Goal: Navigation & Orientation: Understand site structure

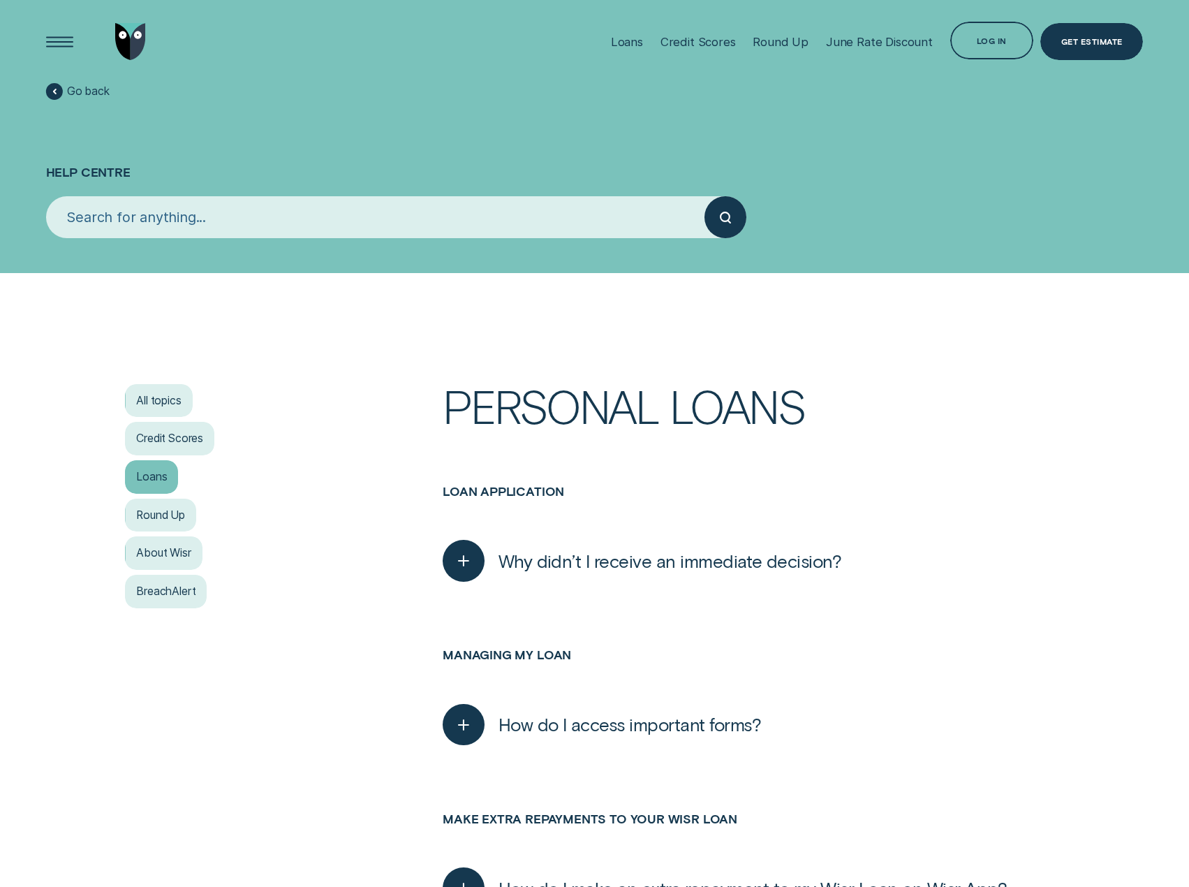
click at [150, 478] on div "Loans" at bounding box center [151, 477] width 53 height 34
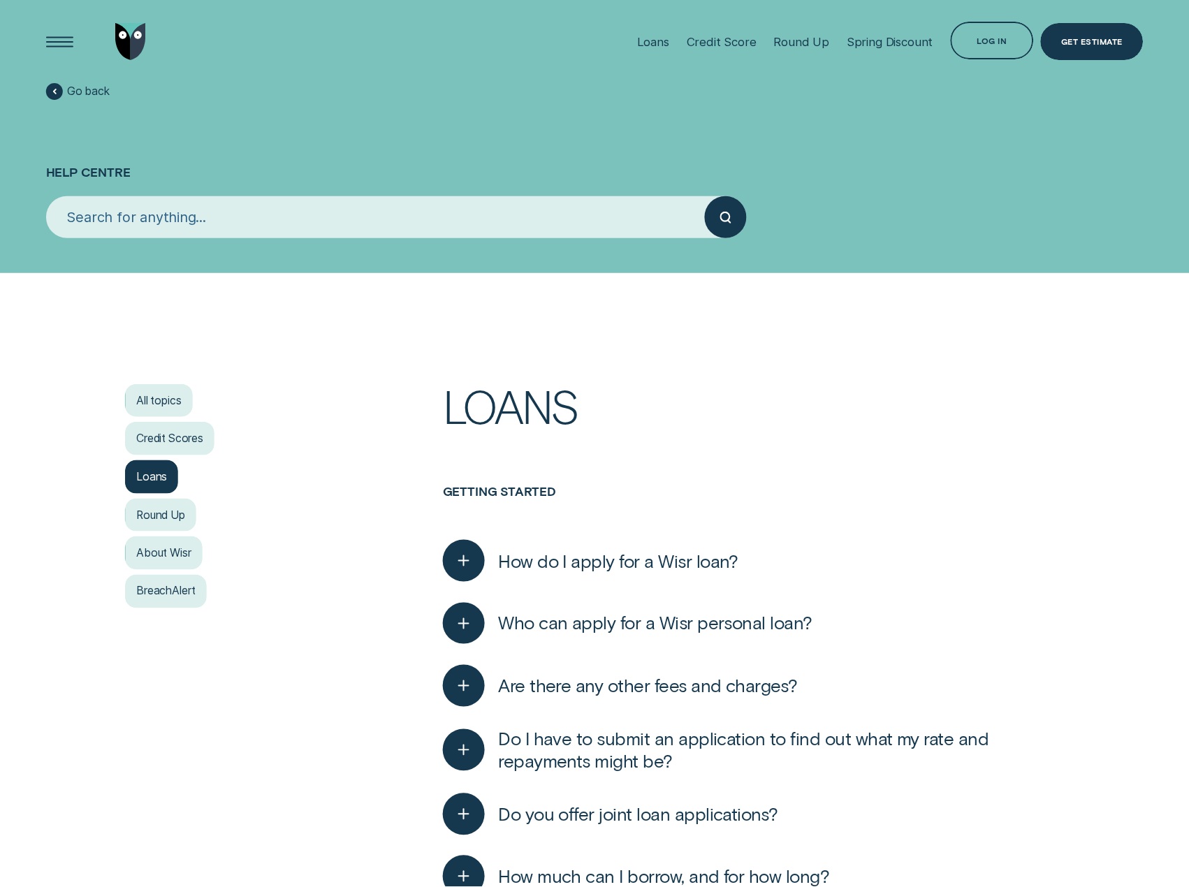
scroll to position [776, 0]
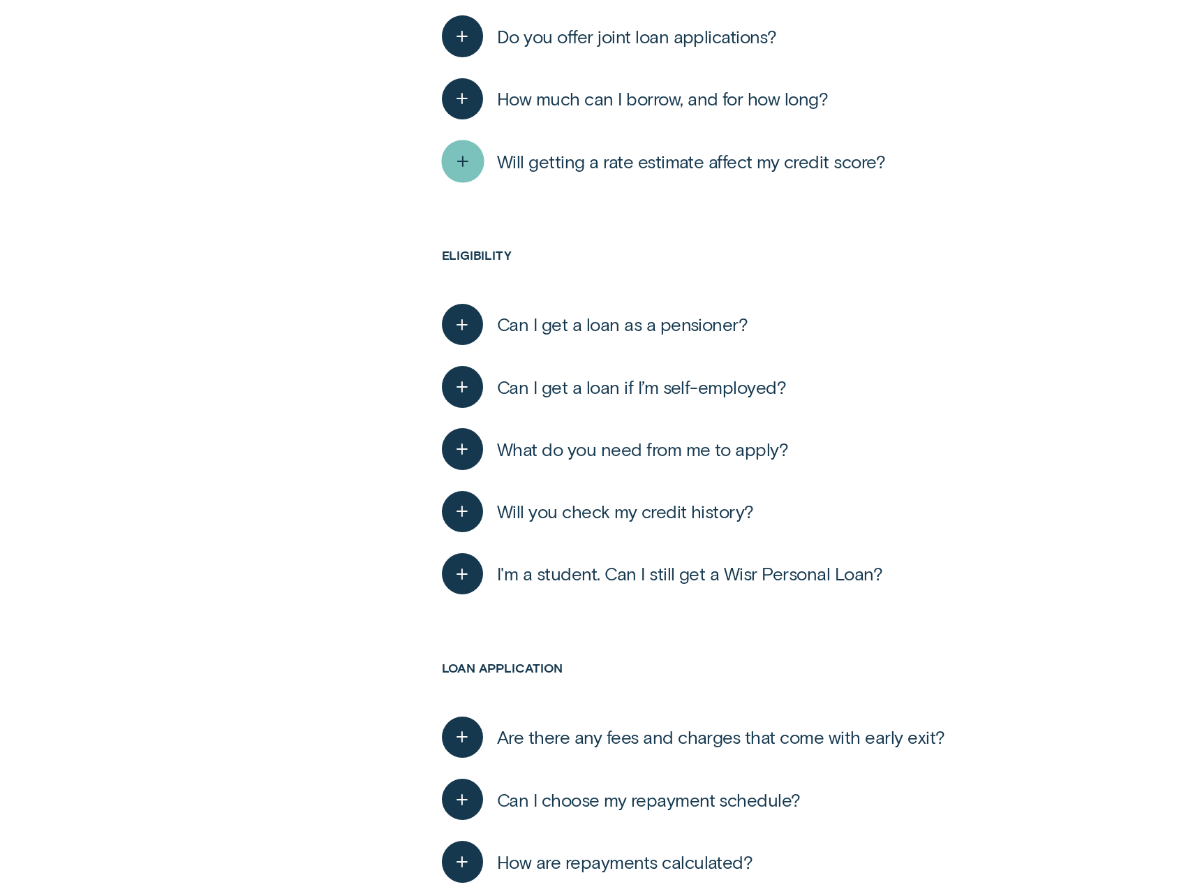
click at [478, 172] on div "button" at bounding box center [462, 161] width 43 height 43
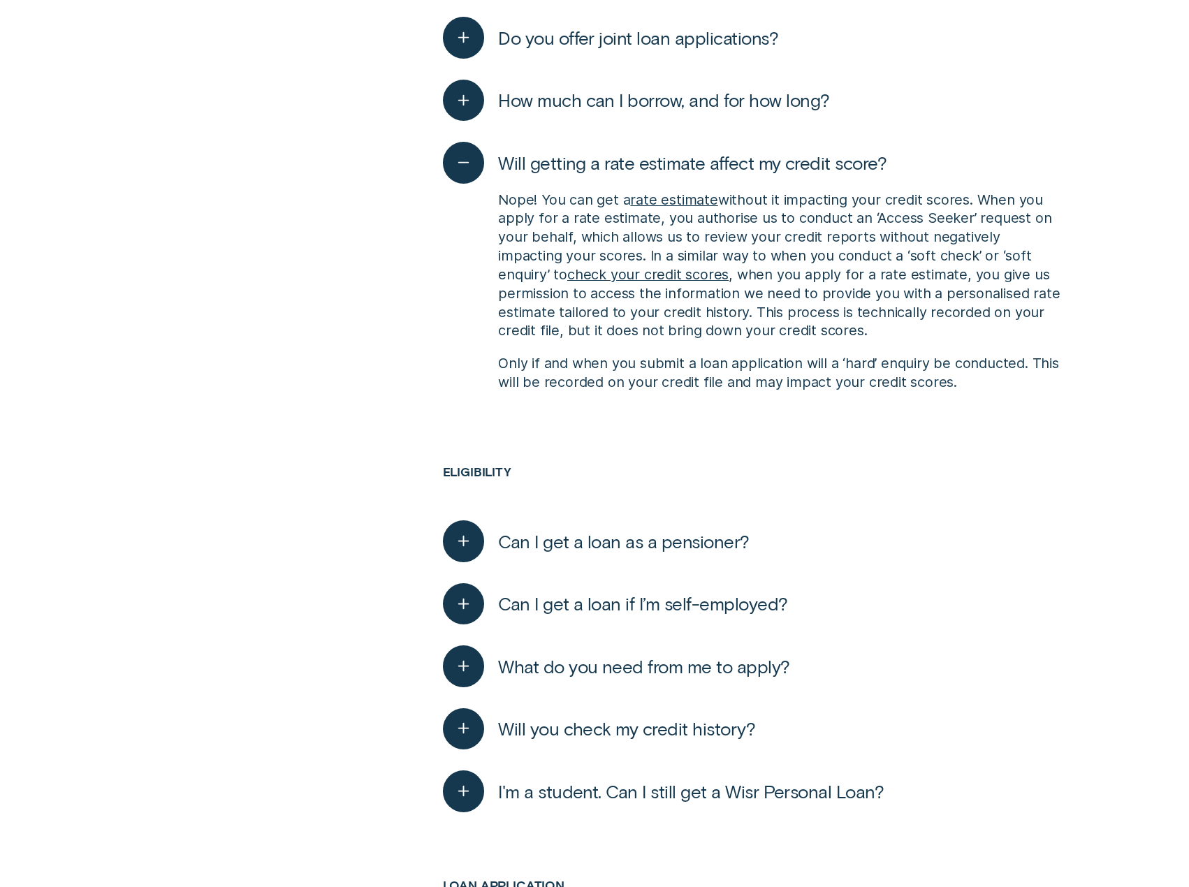
scroll to position [0, 0]
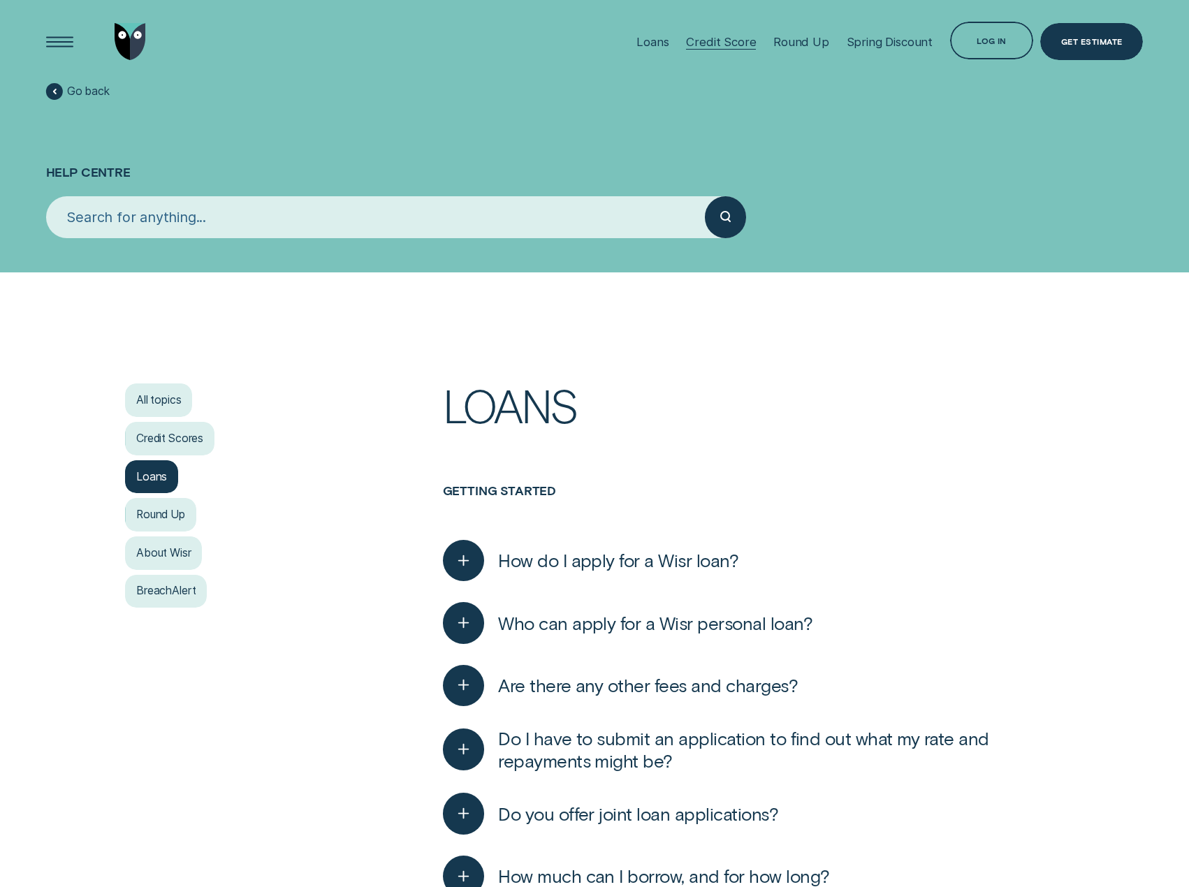
click at [707, 46] on div "Credit Score" at bounding box center [721, 42] width 70 height 14
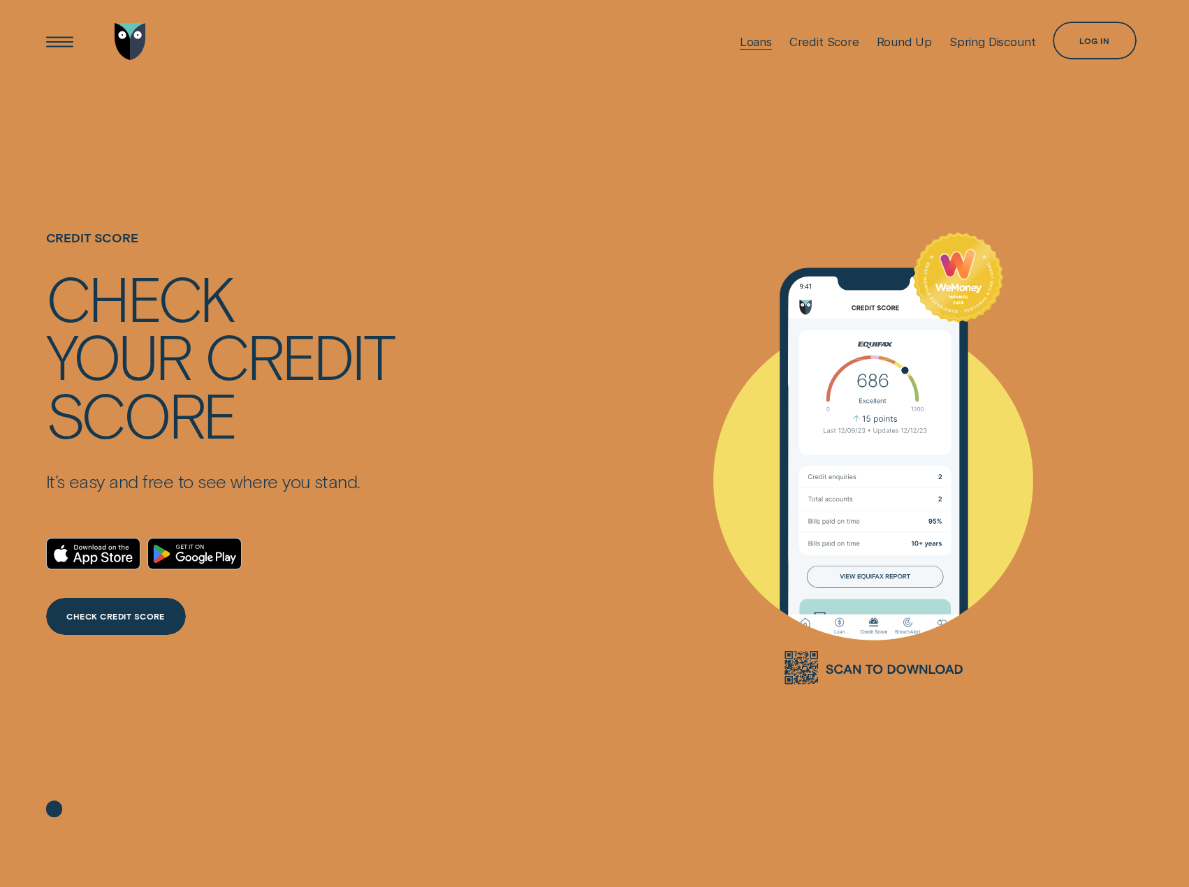
click at [755, 35] on div "Loans" at bounding box center [756, 42] width 32 height 14
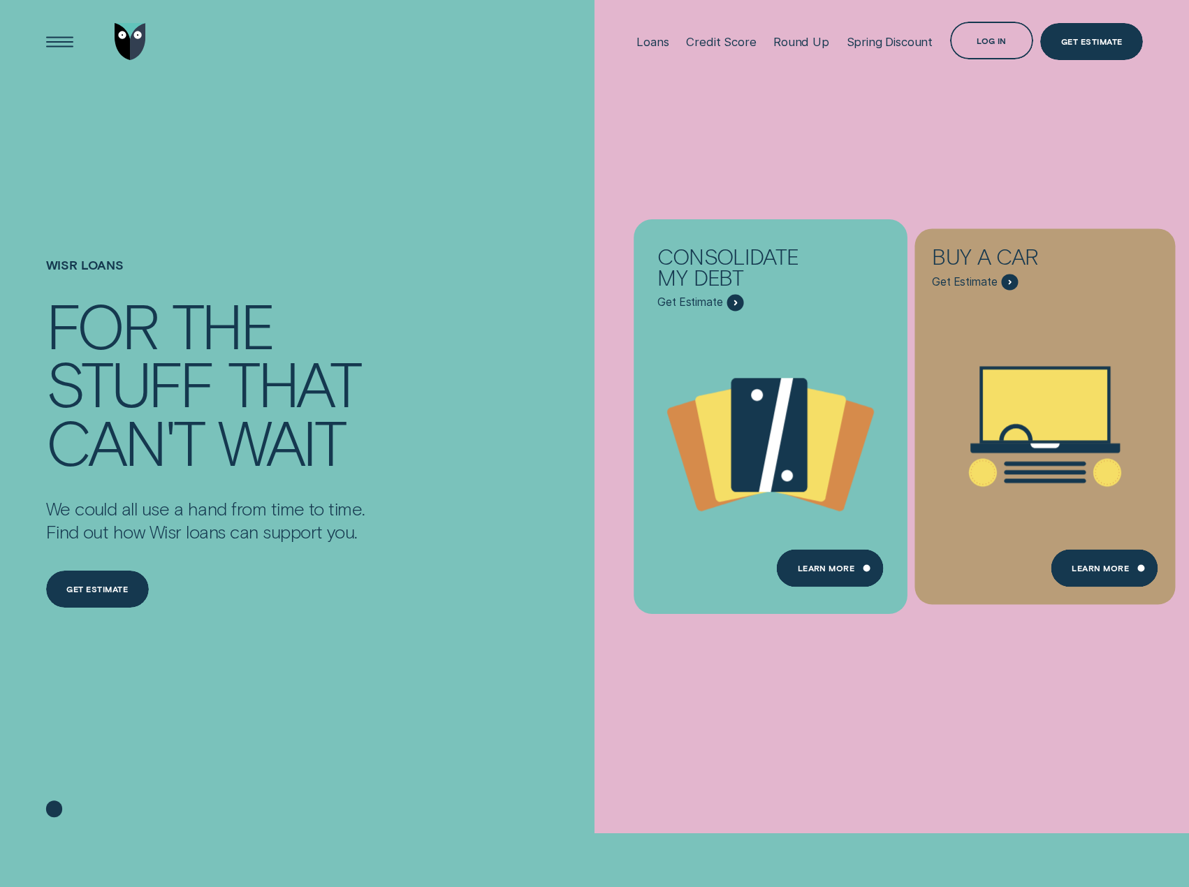
click at [760, 369] on icon "Consolidate my debt - Learn more" at bounding box center [770, 436] width 274 height 209
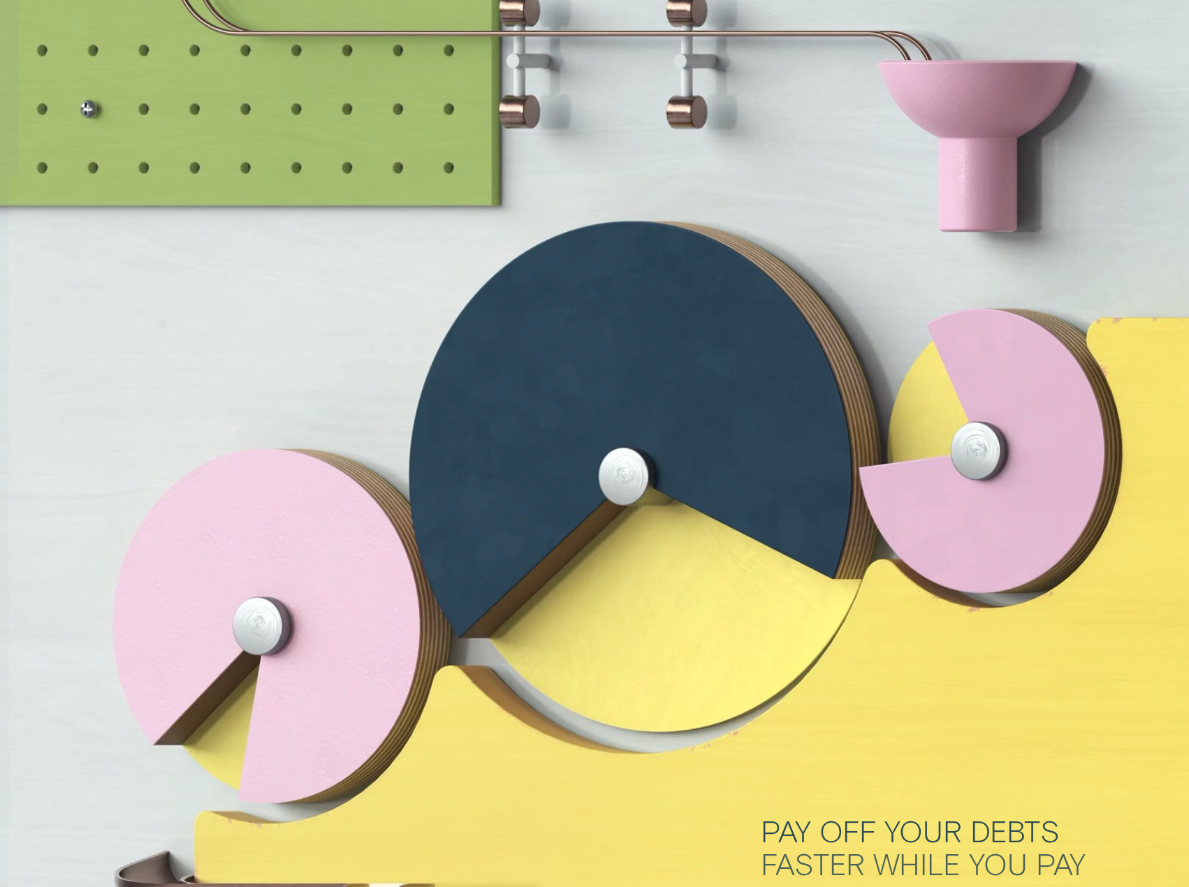
scroll to position [5486, 0]
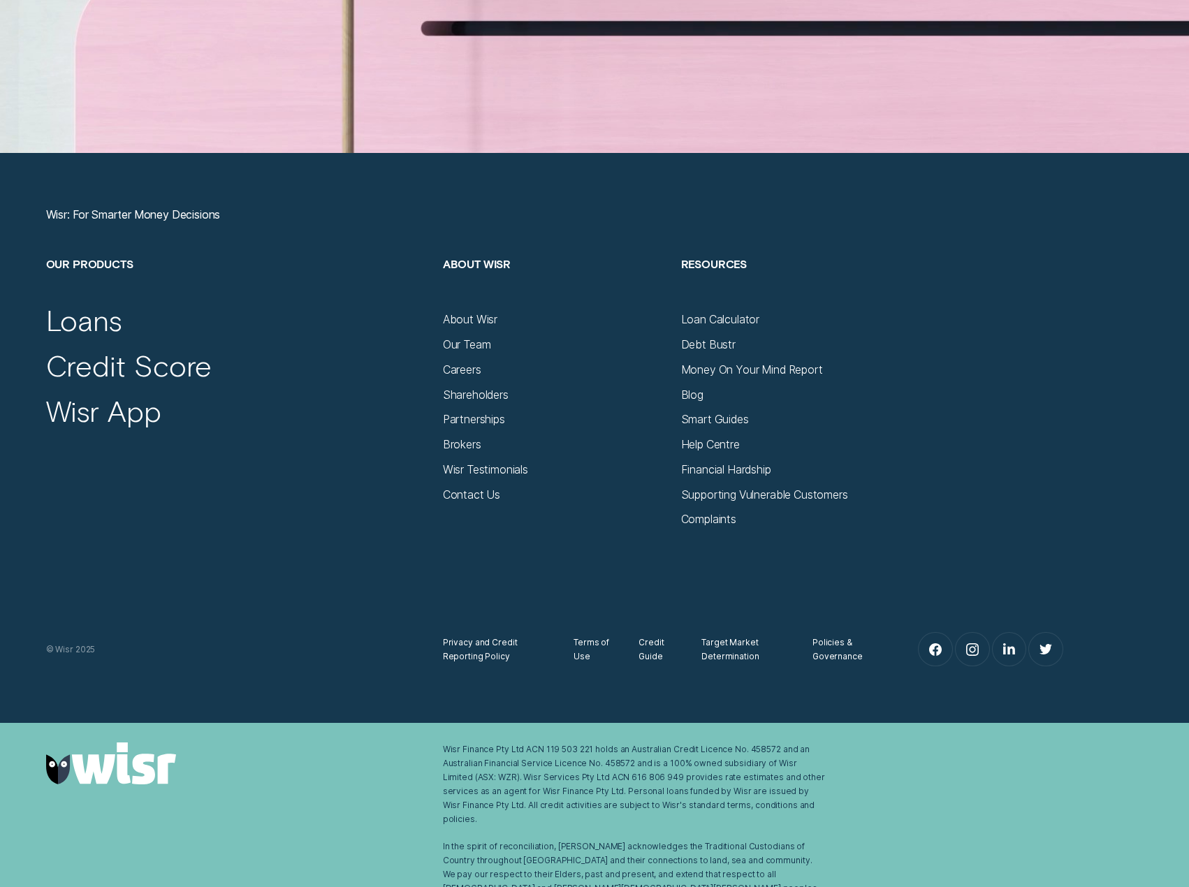
click at [478, 337] on div "Our Team" at bounding box center [555, 339] width 224 height 25
click at [479, 339] on div "Our Team" at bounding box center [555, 339] width 224 height 25
click at [480, 341] on div "Our Team" at bounding box center [467, 345] width 48 height 14
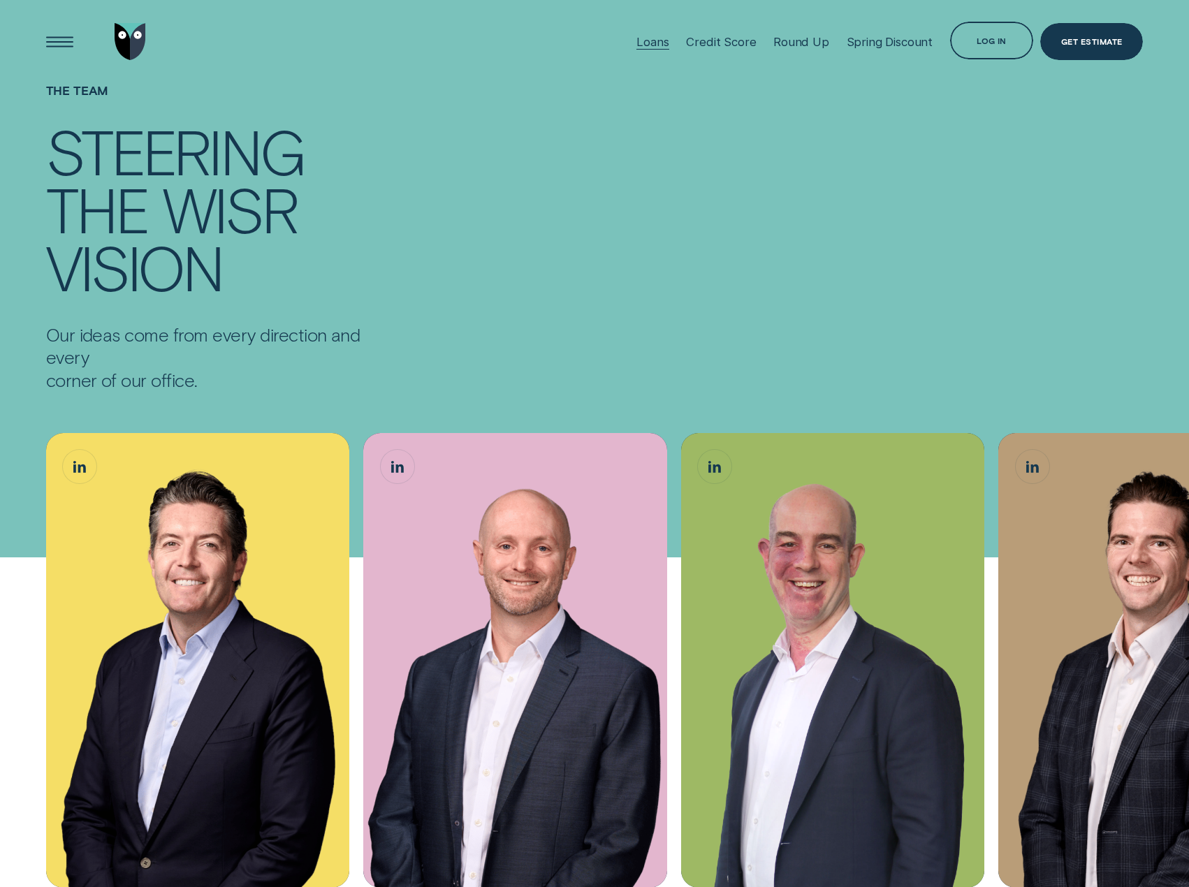
click at [645, 37] on div "Loans" at bounding box center [652, 42] width 32 height 14
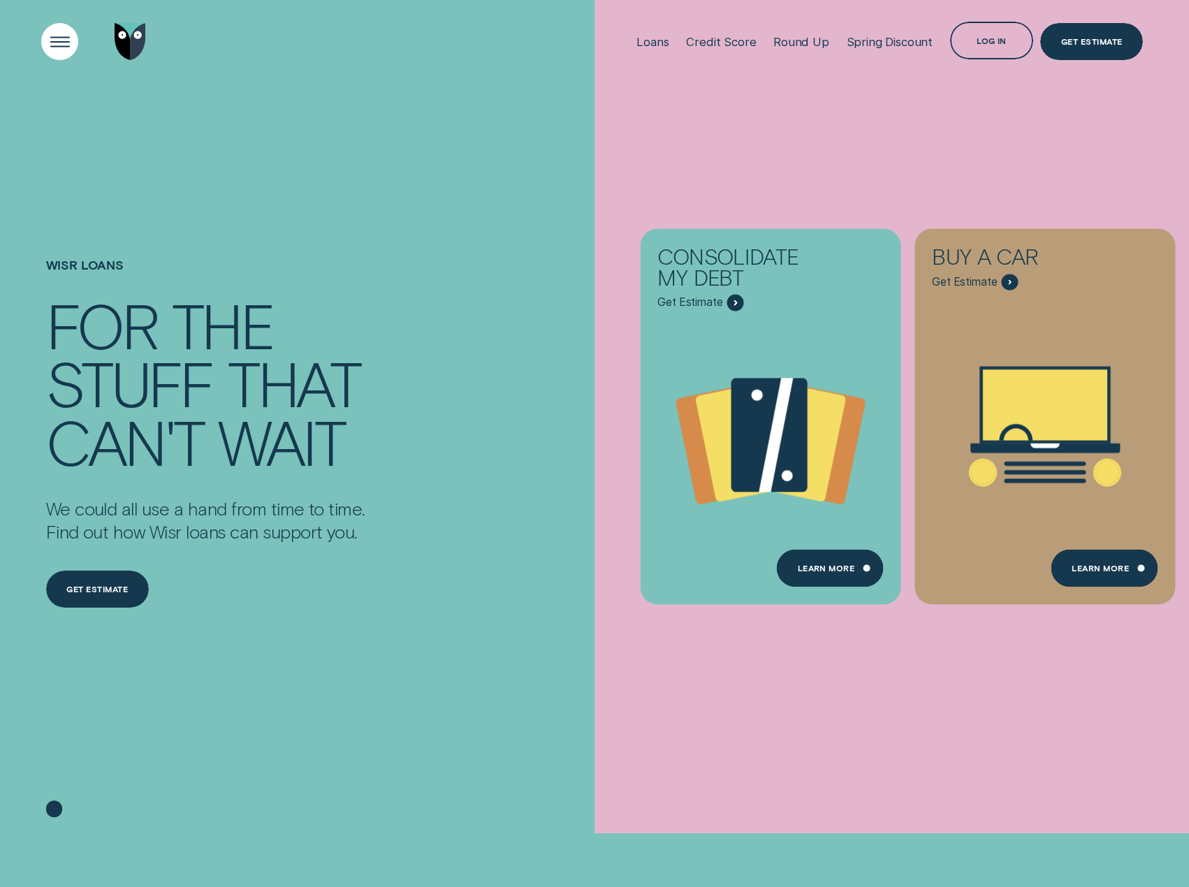
click at [61, 47] on div "Open Menu" at bounding box center [60, 41] width 53 height 53
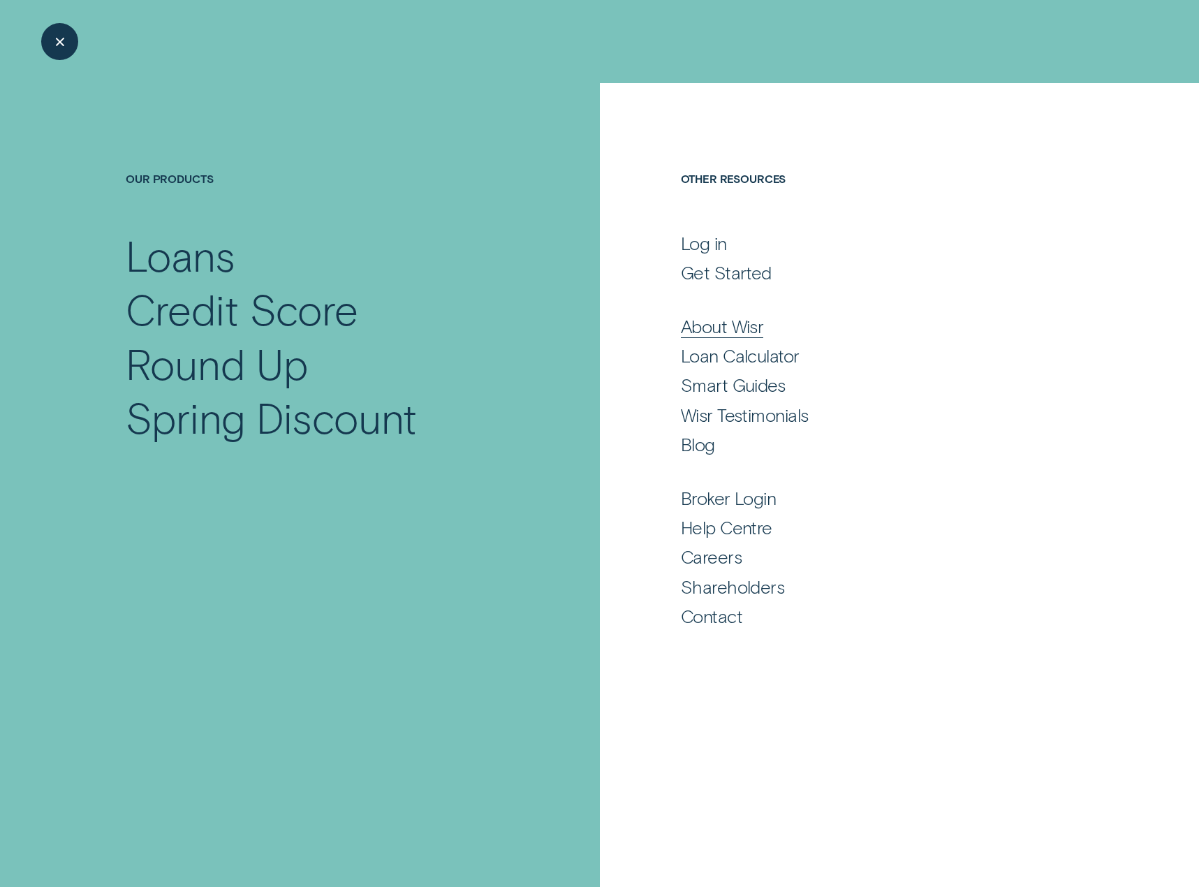
click at [726, 325] on div "About Wisr" at bounding box center [722, 326] width 83 height 22
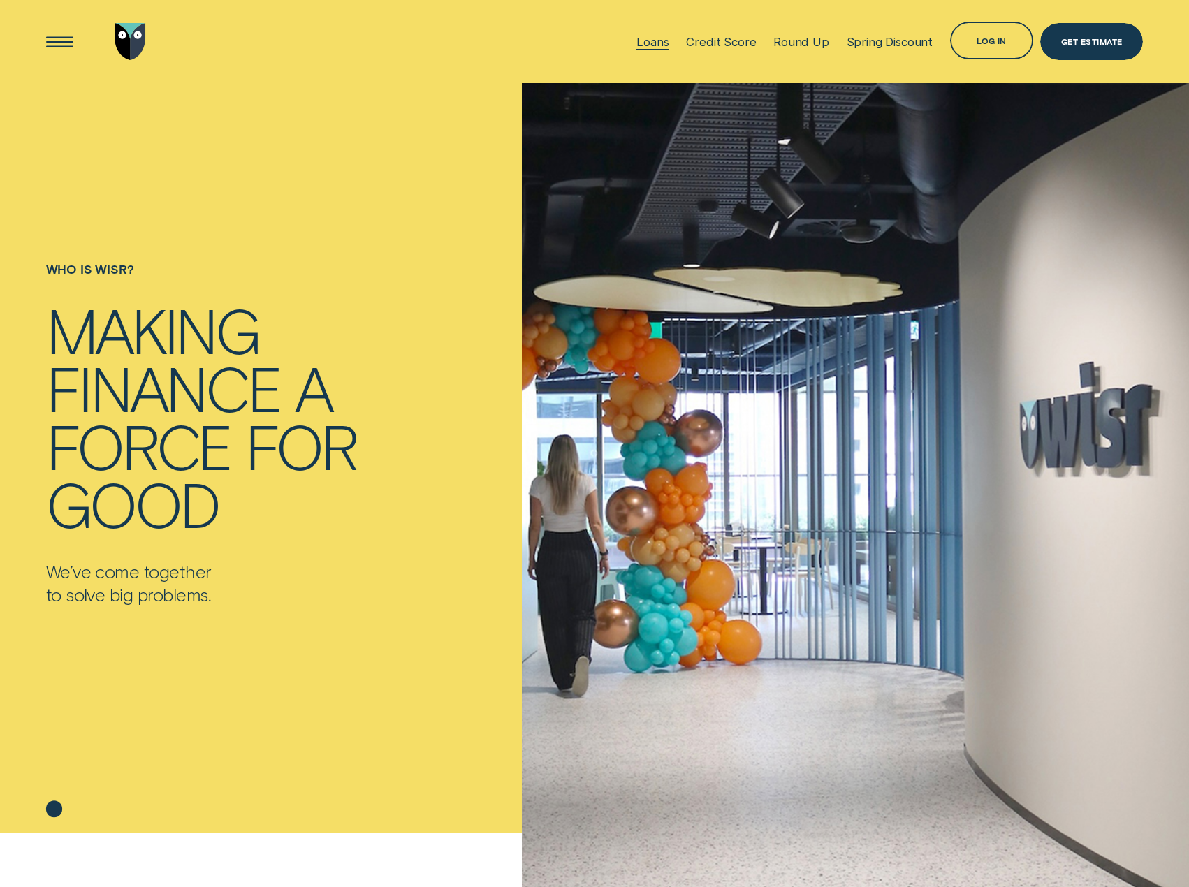
click at [655, 43] on div "Loans" at bounding box center [652, 42] width 32 height 14
